Goal: Information Seeking & Learning: Learn about a topic

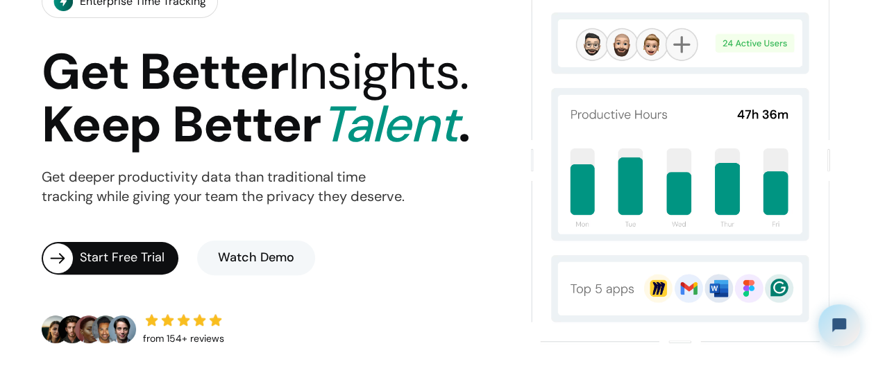
scroll to position [139, 0]
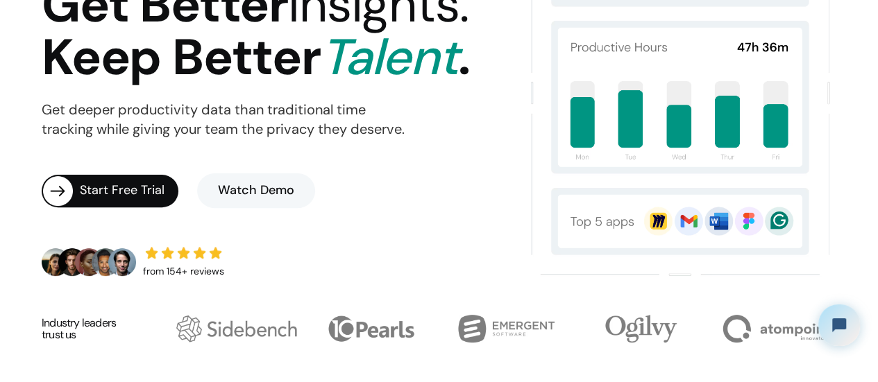
click at [240, 191] on link "Watch Demo" at bounding box center [256, 191] width 118 height 35
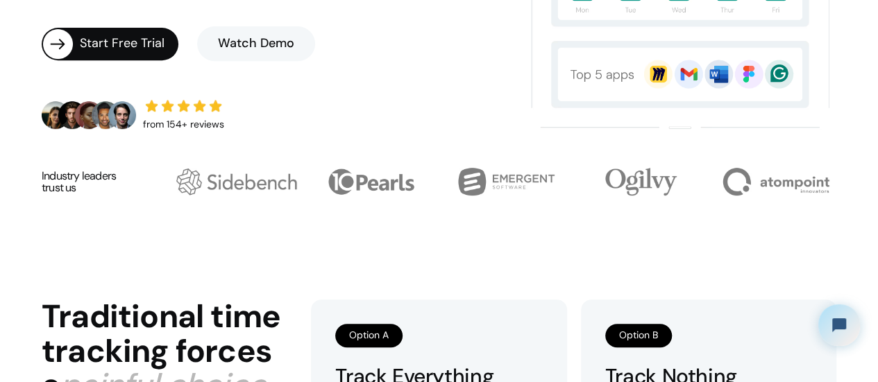
scroll to position [418, 0]
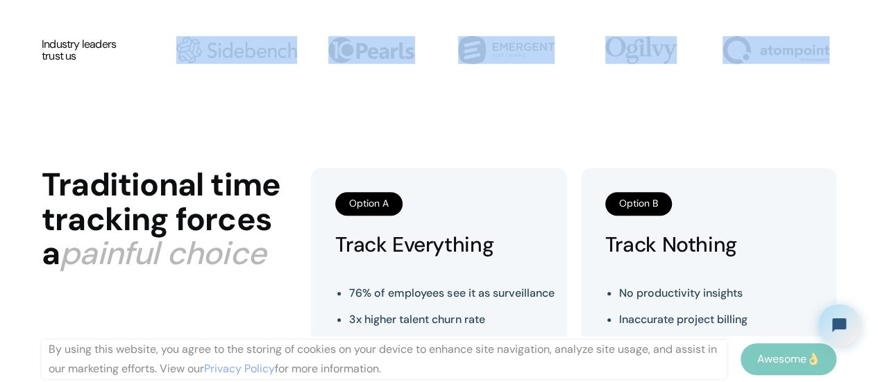
drag, startPoint x: 189, startPoint y: 46, endPoint x: 790, endPoint y: 74, distance: 602.4
click at [790, 74] on div "Industry leaders trust us" at bounding box center [439, 50] width 795 height 56
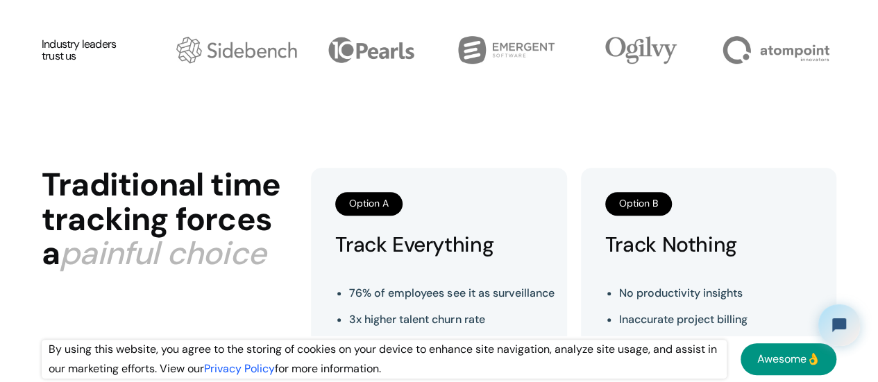
click at [859, 103] on section "Traditional time tracking forces a painful choice Option A Track Everything 76%…" at bounding box center [439, 279] width 878 height 382
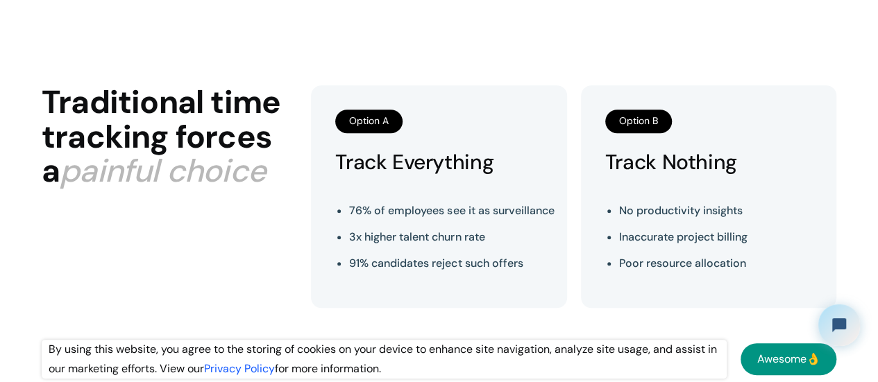
scroll to position [557, 0]
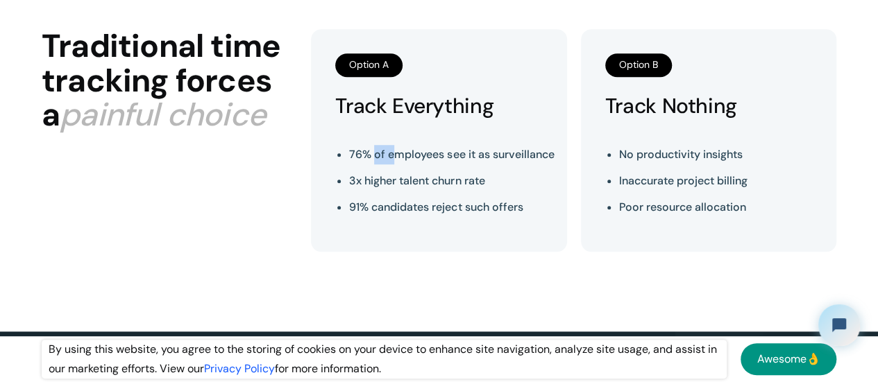
drag, startPoint x: 437, startPoint y: 158, endPoint x: 375, endPoint y: 154, distance: 61.9
click at [375, 154] on li "76% of employees see it as surveillance" at bounding box center [451, 154] width 205 height 19
drag, startPoint x: 400, startPoint y: 171, endPoint x: 371, endPoint y: 171, distance: 29.1
click at [371, 171] on li "3x higher talent churn rate" at bounding box center [451, 180] width 205 height 19
drag, startPoint x: 400, startPoint y: 204, endPoint x: 533, endPoint y: 205, distance: 133.3
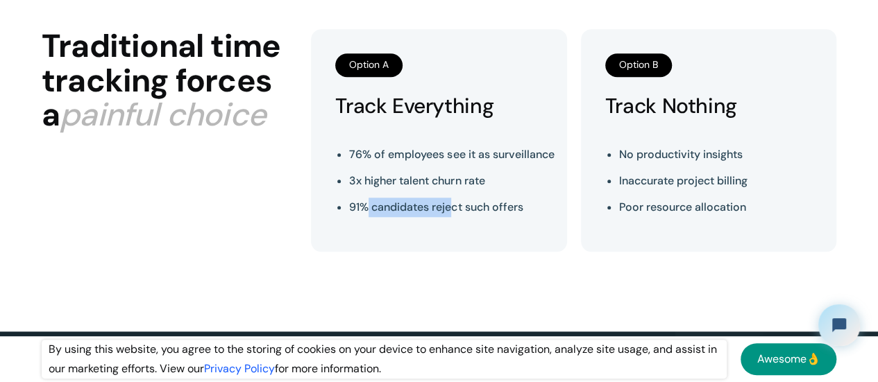
click at [454, 205] on li "91% candidates reject such offers" at bounding box center [451, 207] width 205 height 19
drag, startPoint x: 664, startPoint y: 203, endPoint x: 686, endPoint y: 206, distance: 21.7
click at [686, 206] on li "Poor resource allocation" at bounding box center [683, 207] width 128 height 19
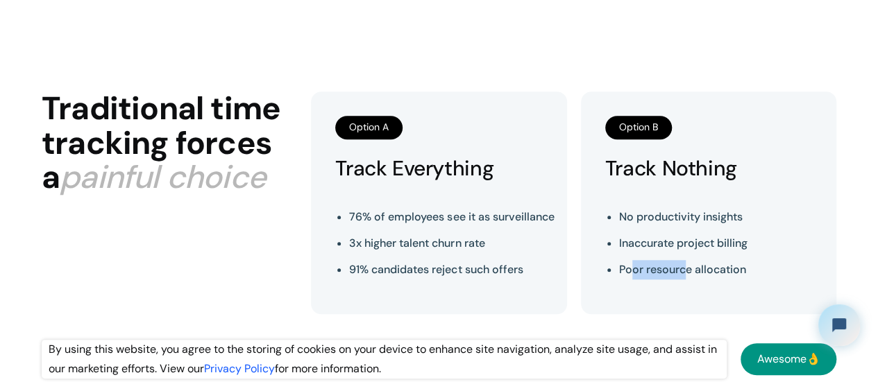
scroll to position [487, 0]
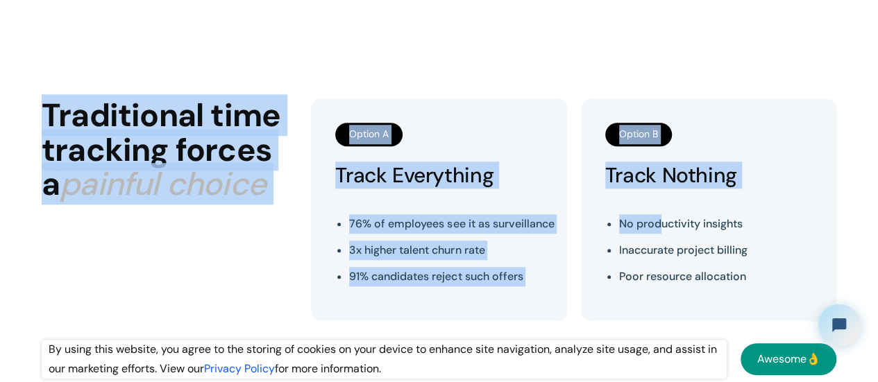
drag, startPoint x: 50, startPoint y: 113, endPoint x: 659, endPoint y: 230, distance: 620.5
click at [659, 230] on div "Traditional time tracking forces a painful choice Option A Track Everything 76%…" at bounding box center [439, 210] width 795 height 223
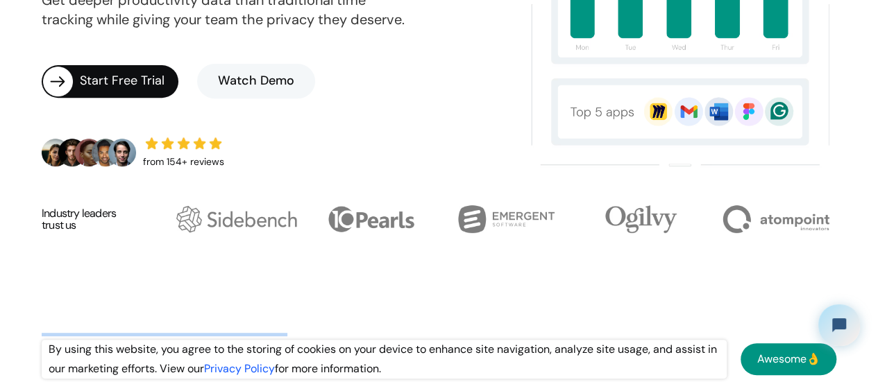
scroll to position [0, 0]
